Goal: Go to known website: Go to known website

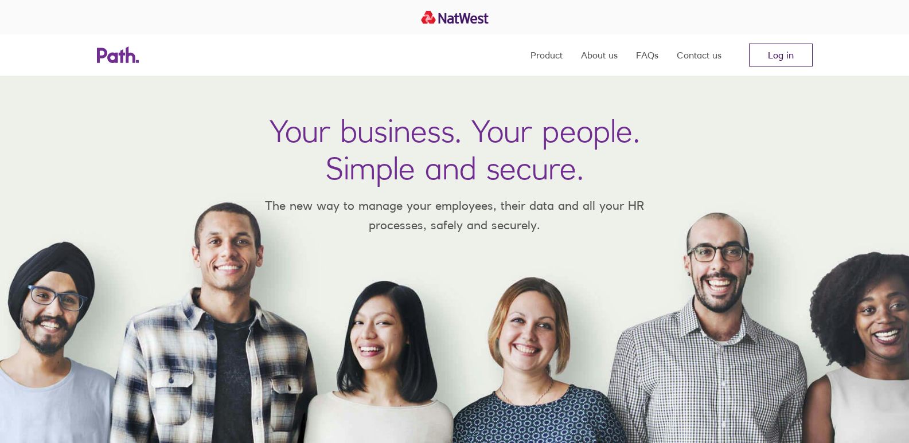
click at [777, 56] on link "Log in" at bounding box center [781, 55] width 64 height 23
click at [776, 57] on link "Log in" at bounding box center [781, 55] width 64 height 23
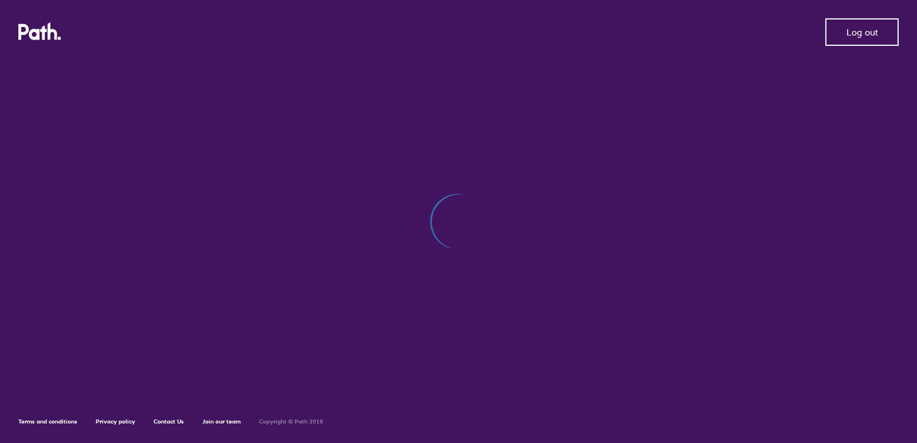
click at [864, 30] on span "Log out" at bounding box center [863, 32] width 32 height 10
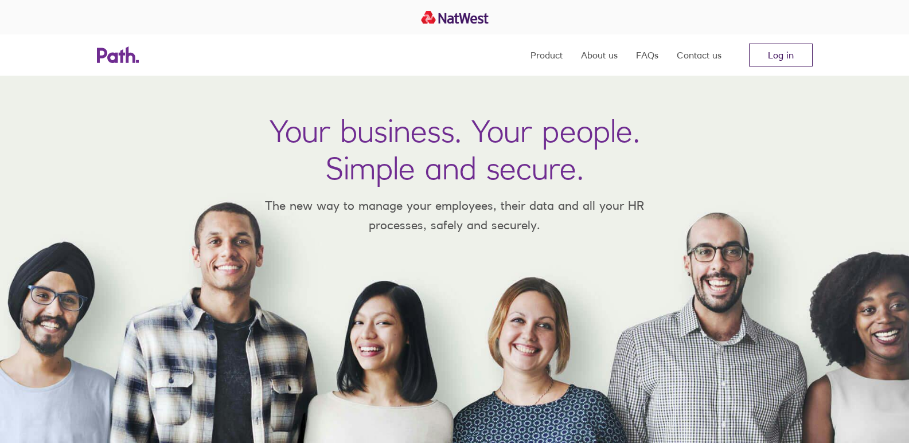
click at [780, 57] on link "Log in" at bounding box center [781, 55] width 64 height 23
click at [776, 56] on link "Log in" at bounding box center [781, 55] width 64 height 23
